Goal: Check status: Check status

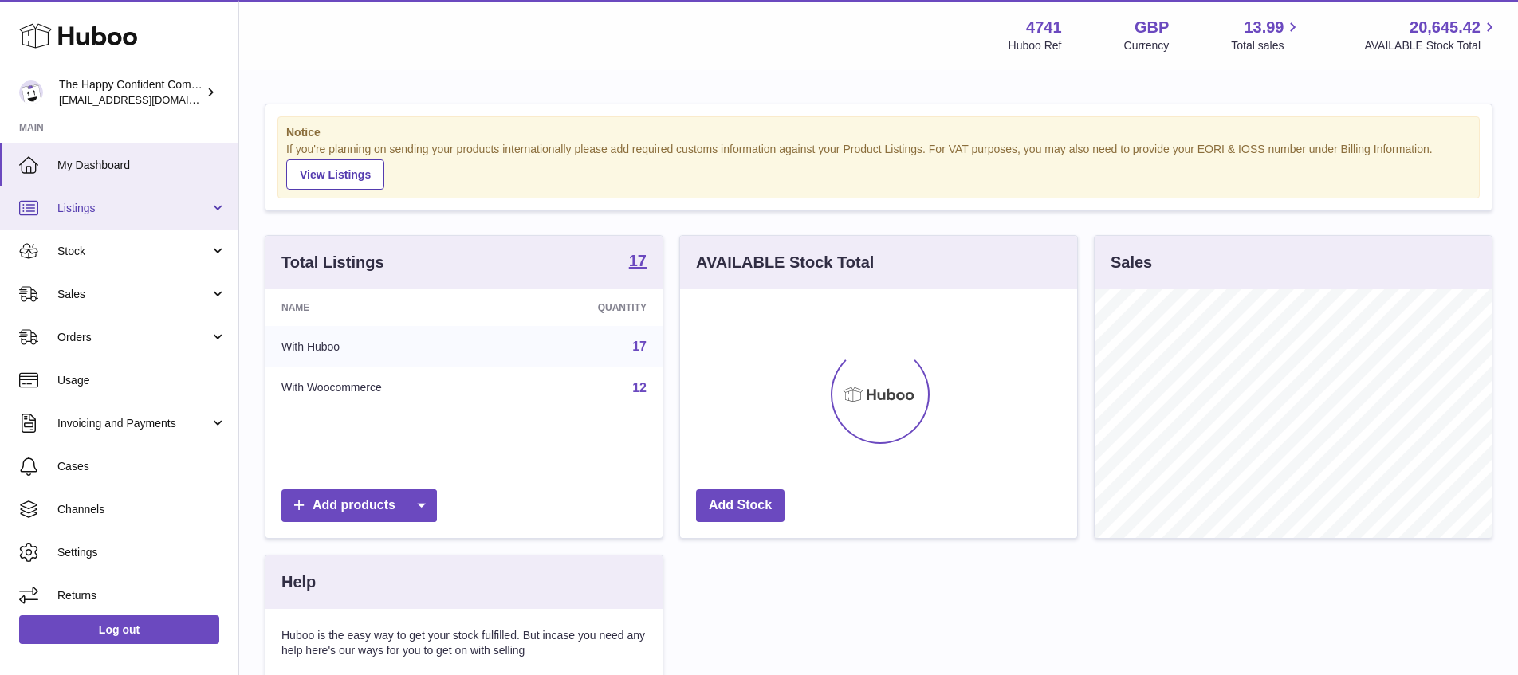
scroll to position [249, 397]
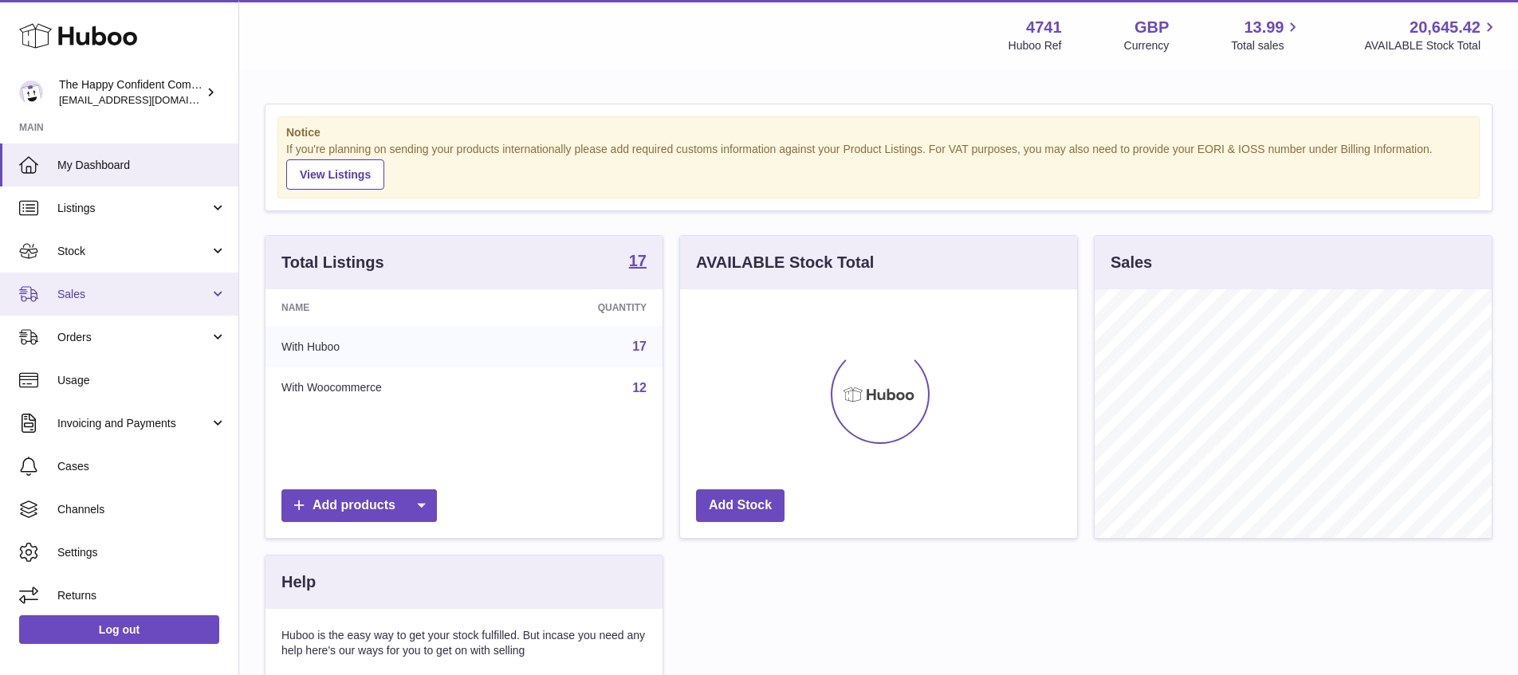
drag, startPoint x: 77, startPoint y: 291, endPoint x: 63, endPoint y: 281, distance: 17.1
click at [76, 291] on span "Sales" at bounding box center [133, 294] width 152 height 15
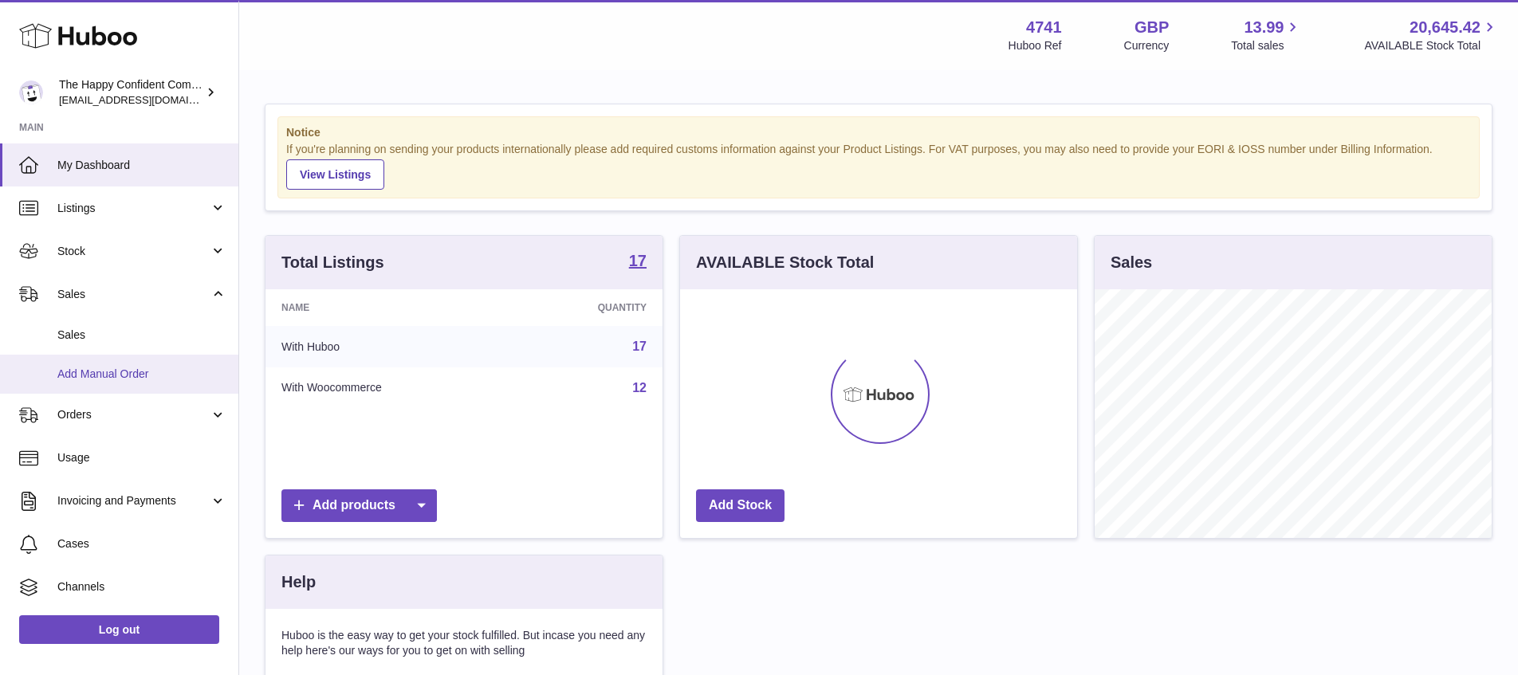
click at [101, 375] on span "Add Manual Order" at bounding box center [141, 374] width 169 height 15
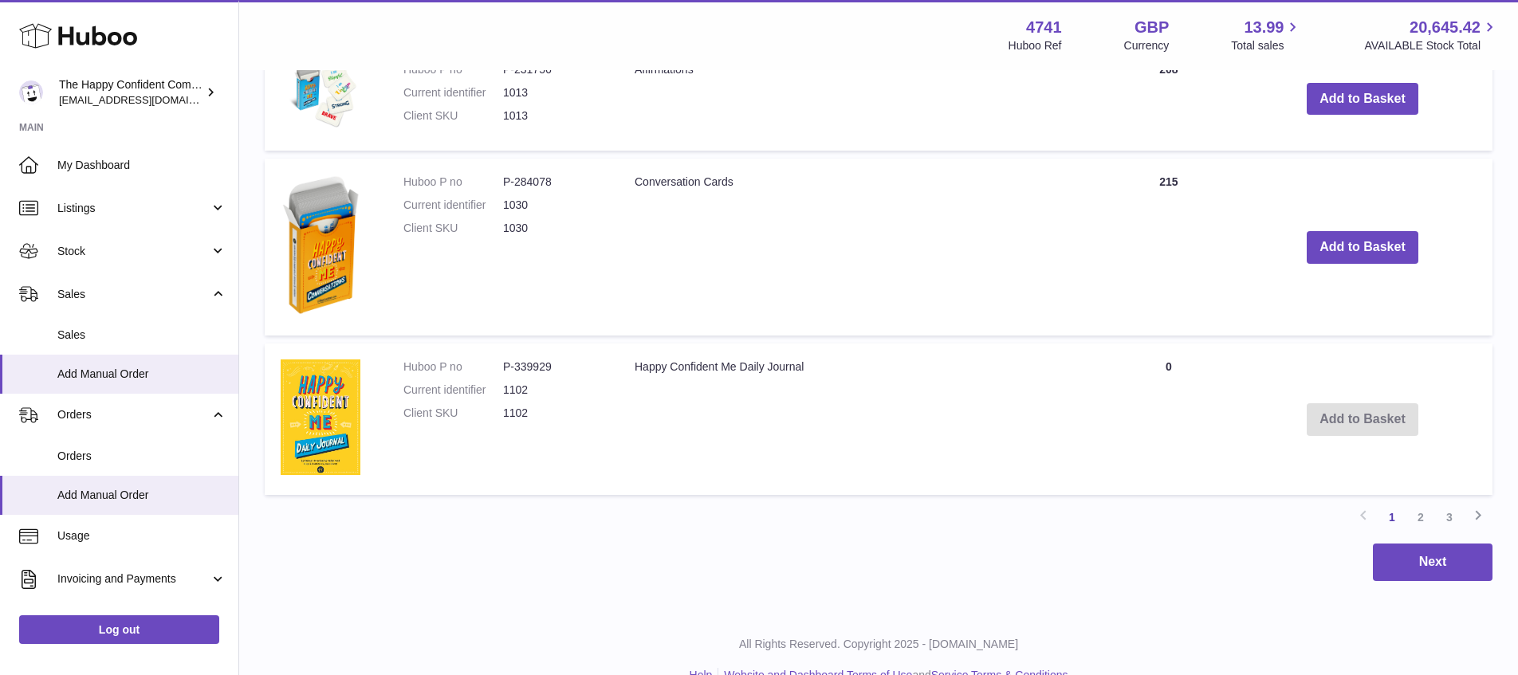
scroll to position [1410, 0]
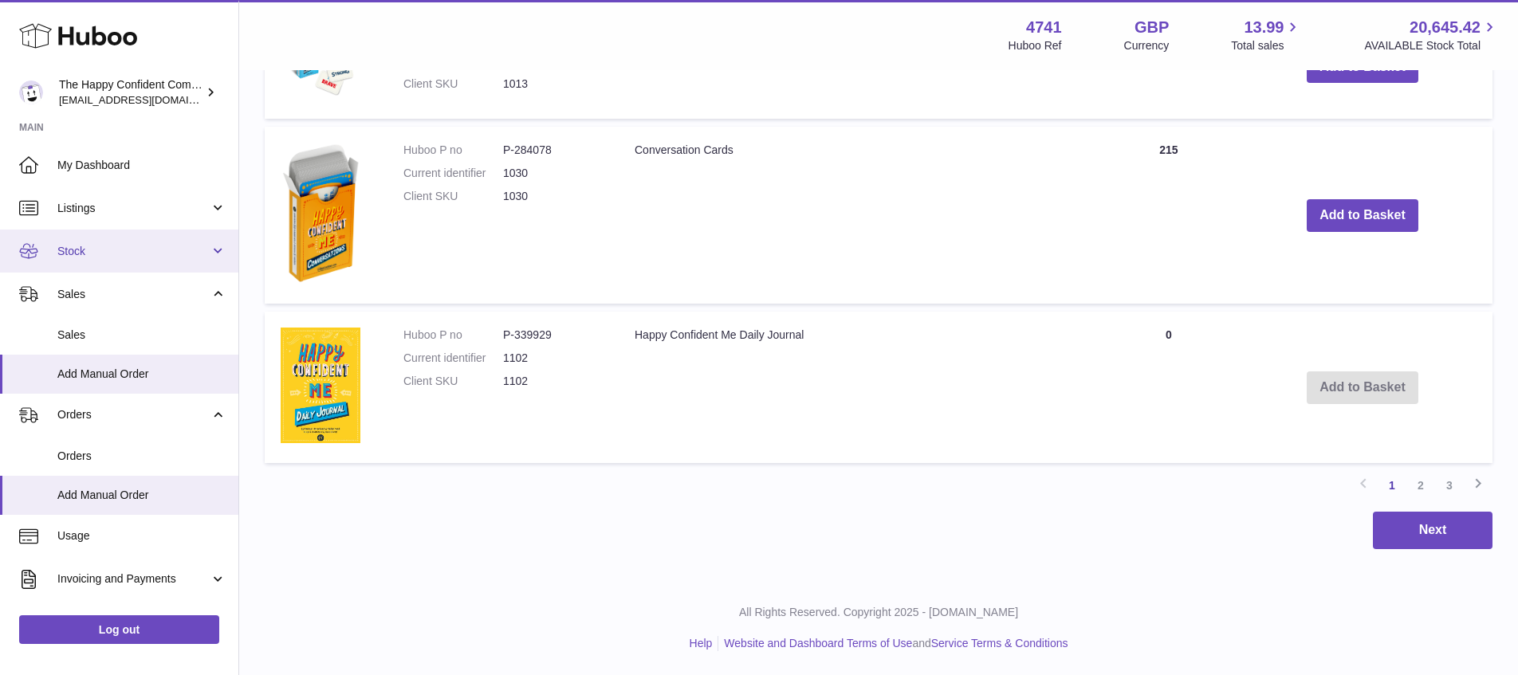
click at [65, 249] on span "Stock" at bounding box center [133, 251] width 152 height 15
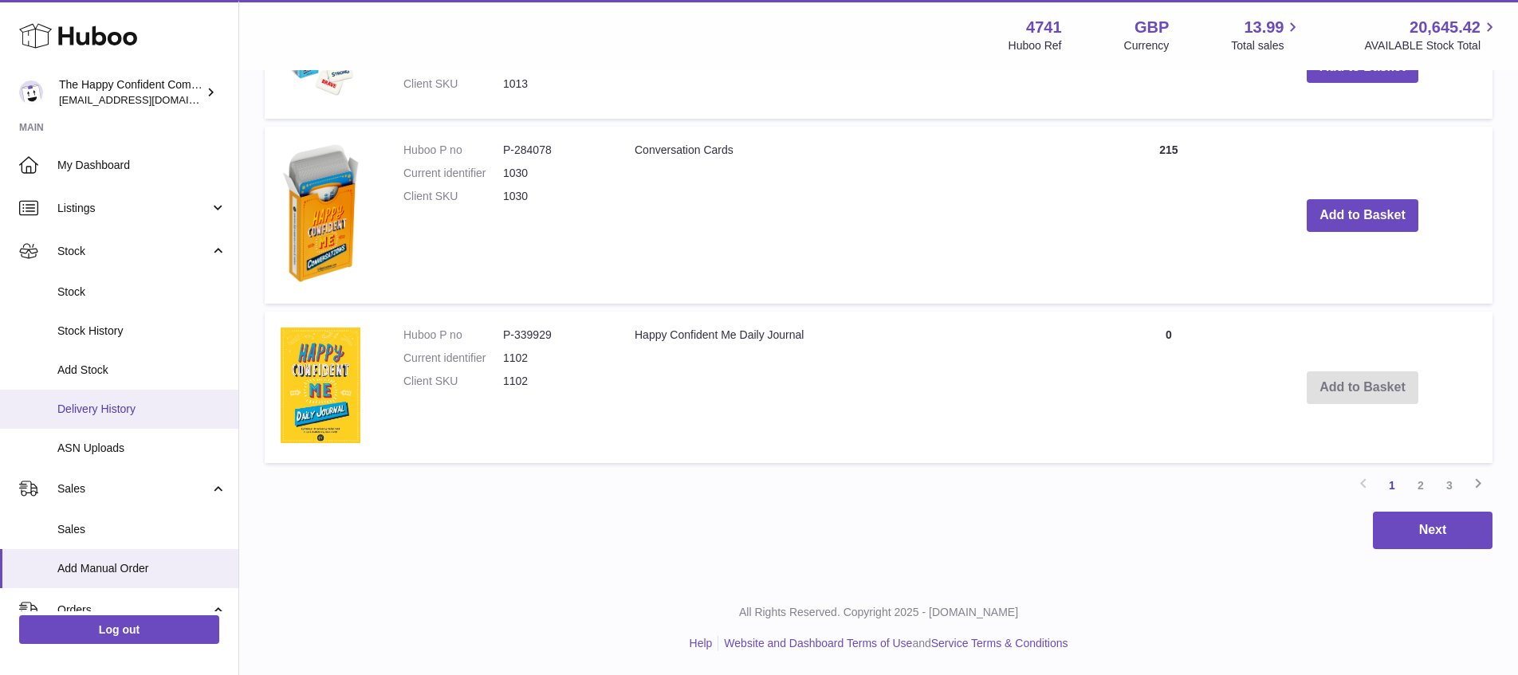
click at [75, 400] on link "Delivery History" at bounding box center [119, 409] width 238 height 39
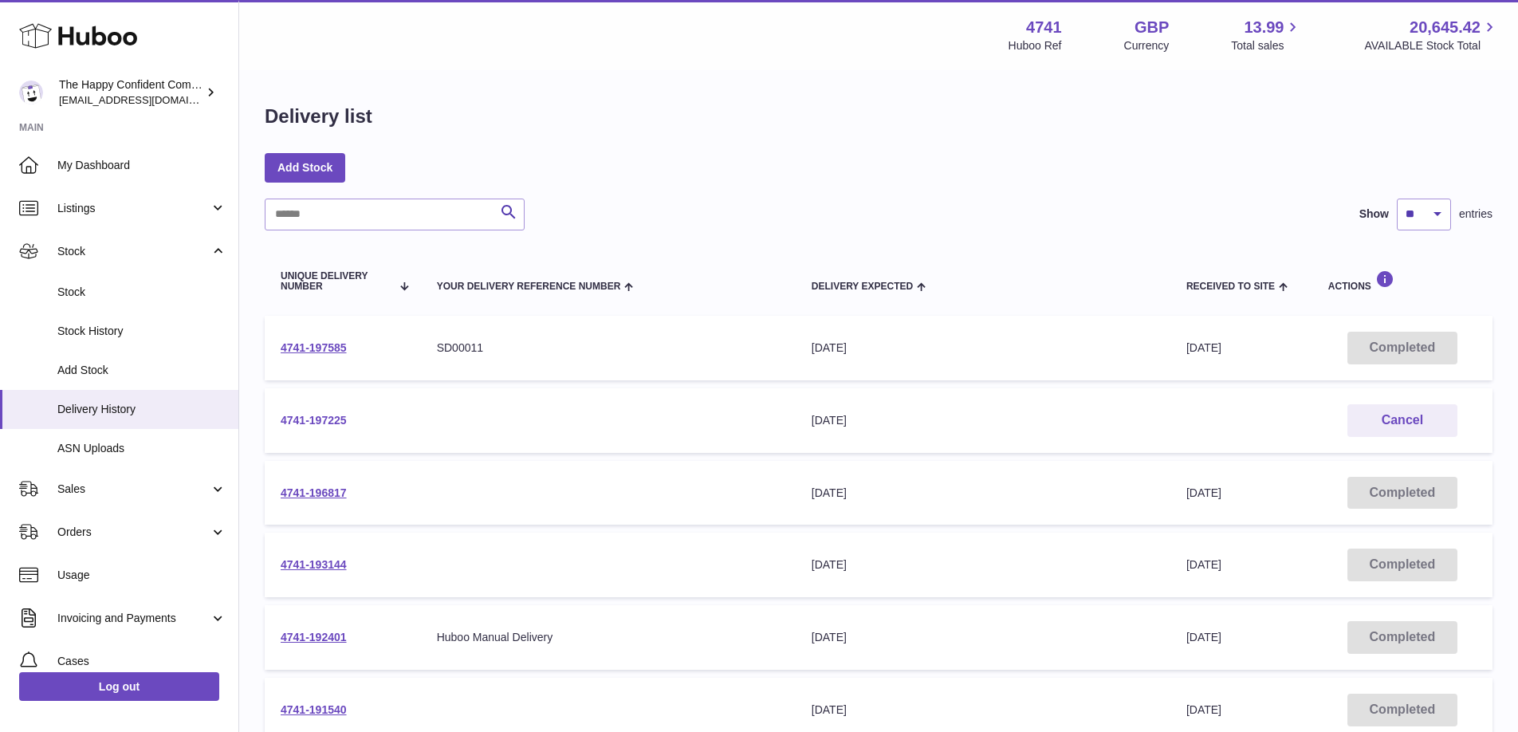
click at [312, 420] on link "4741-197225" at bounding box center [314, 420] width 66 height 13
